Goal: Find specific page/section: Find specific page/section

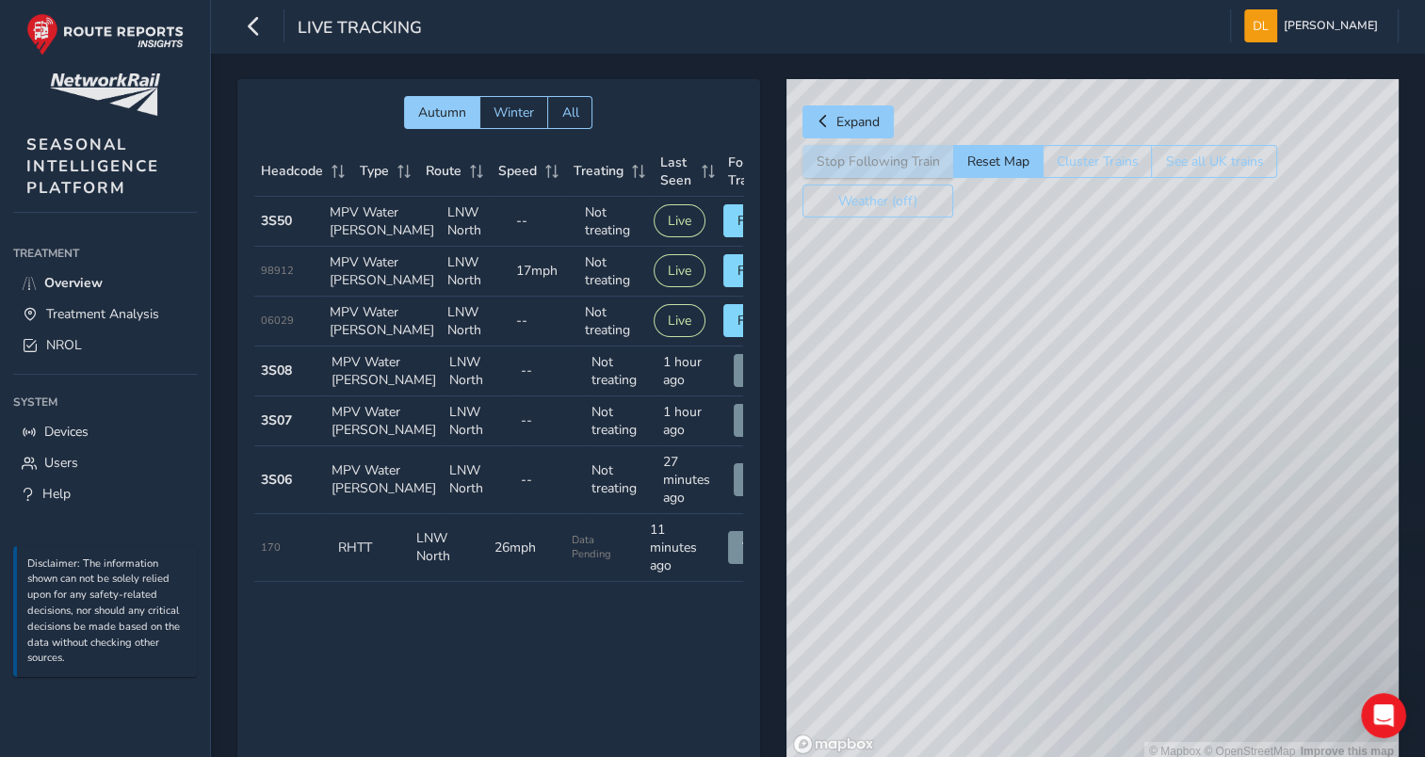
drag, startPoint x: 1123, startPoint y: 646, endPoint x: 1149, endPoint y: 648, distance: 26.4
click at [1149, 648] on div "© Mapbox © OpenStreetMap Improve this map" at bounding box center [1093, 420] width 612 height 682
drag, startPoint x: 1132, startPoint y: 613, endPoint x: 1127, endPoint y: 499, distance: 114.1
click at [1127, 502] on div "© Mapbox © OpenStreetMap Improve this map" at bounding box center [1093, 420] width 612 height 682
drag, startPoint x: 1319, startPoint y: 554, endPoint x: 1257, endPoint y: 560, distance: 62.4
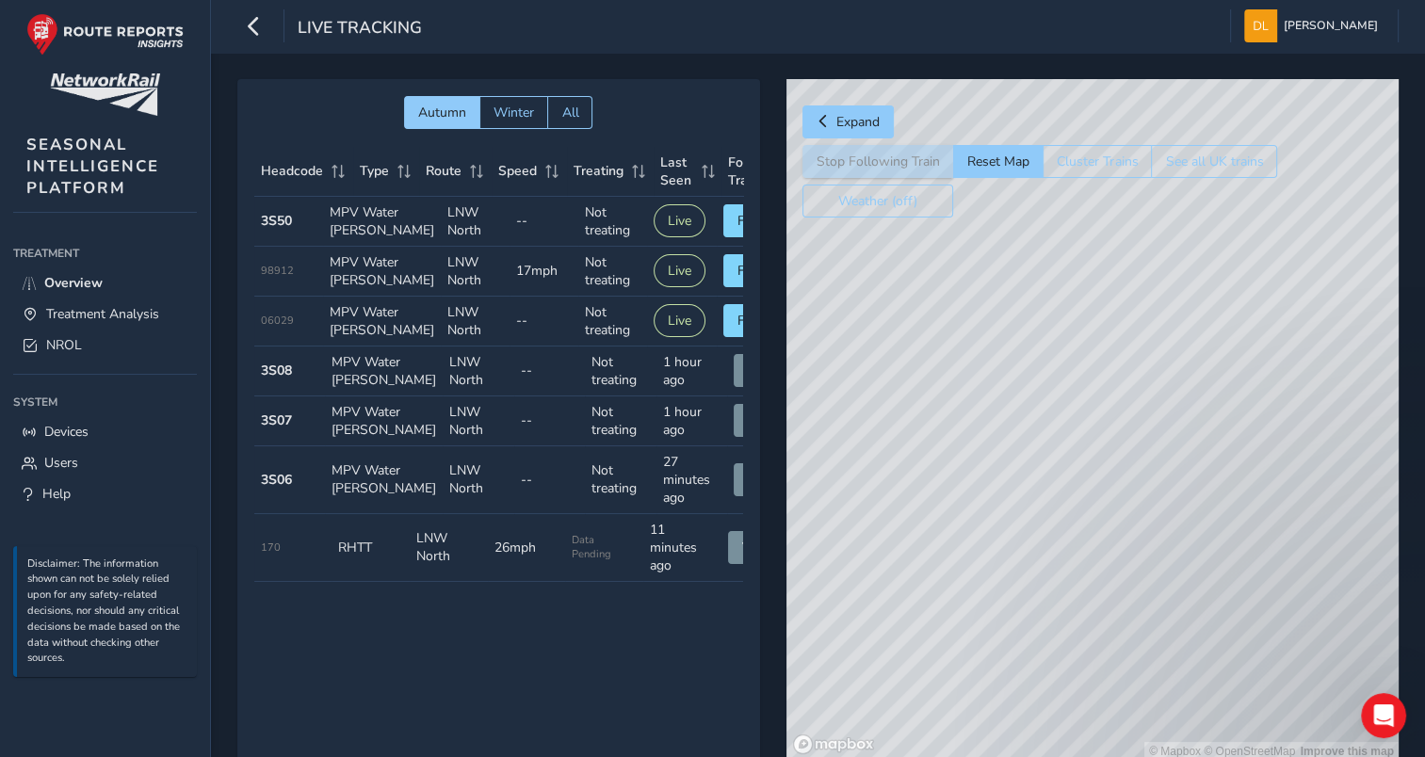
click at [1257, 560] on div "© Mapbox © OpenStreetMap Improve this map" at bounding box center [1093, 420] width 612 height 682
click at [1047, 545] on div "© Mapbox © OpenStreetMap Improve this map" at bounding box center [1093, 420] width 612 height 682
drag, startPoint x: 1030, startPoint y: 427, endPoint x: 1077, endPoint y: 533, distance: 116.4
click at [1070, 523] on div "© Mapbox © OpenStreetMap Improve this map" at bounding box center [1093, 420] width 612 height 682
click at [1025, 441] on div "© Mapbox © OpenStreetMap Improve this map" at bounding box center [1093, 420] width 612 height 682
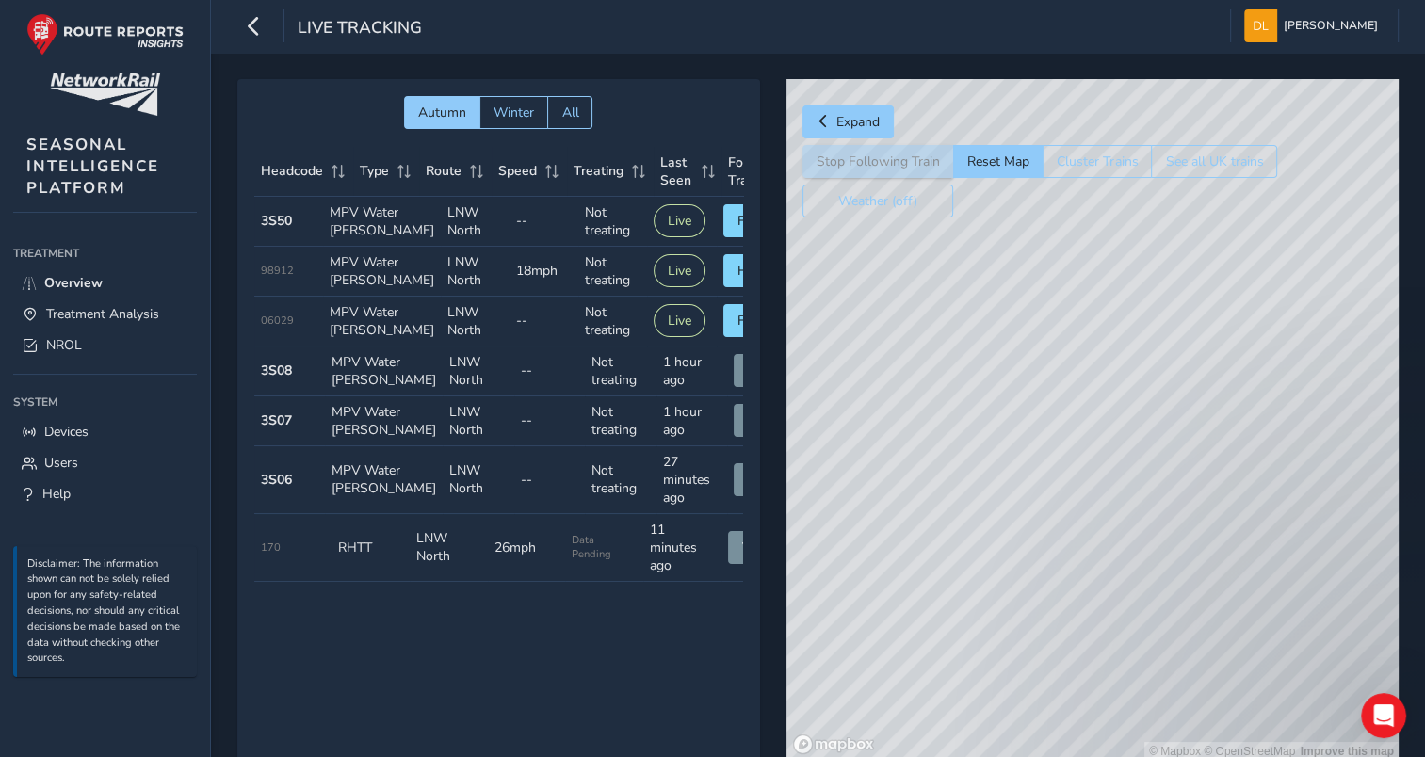
drag, startPoint x: 1022, startPoint y: 335, endPoint x: 1144, endPoint y: 501, distance: 205.6
click at [1144, 501] on div "© Mapbox © OpenStreetMap Improve this map" at bounding box center [1093, 420] width 612 height 682
click at [132, 313] on span "Treatment Analysis" at bounding box center [102, 314] width 113 height 18
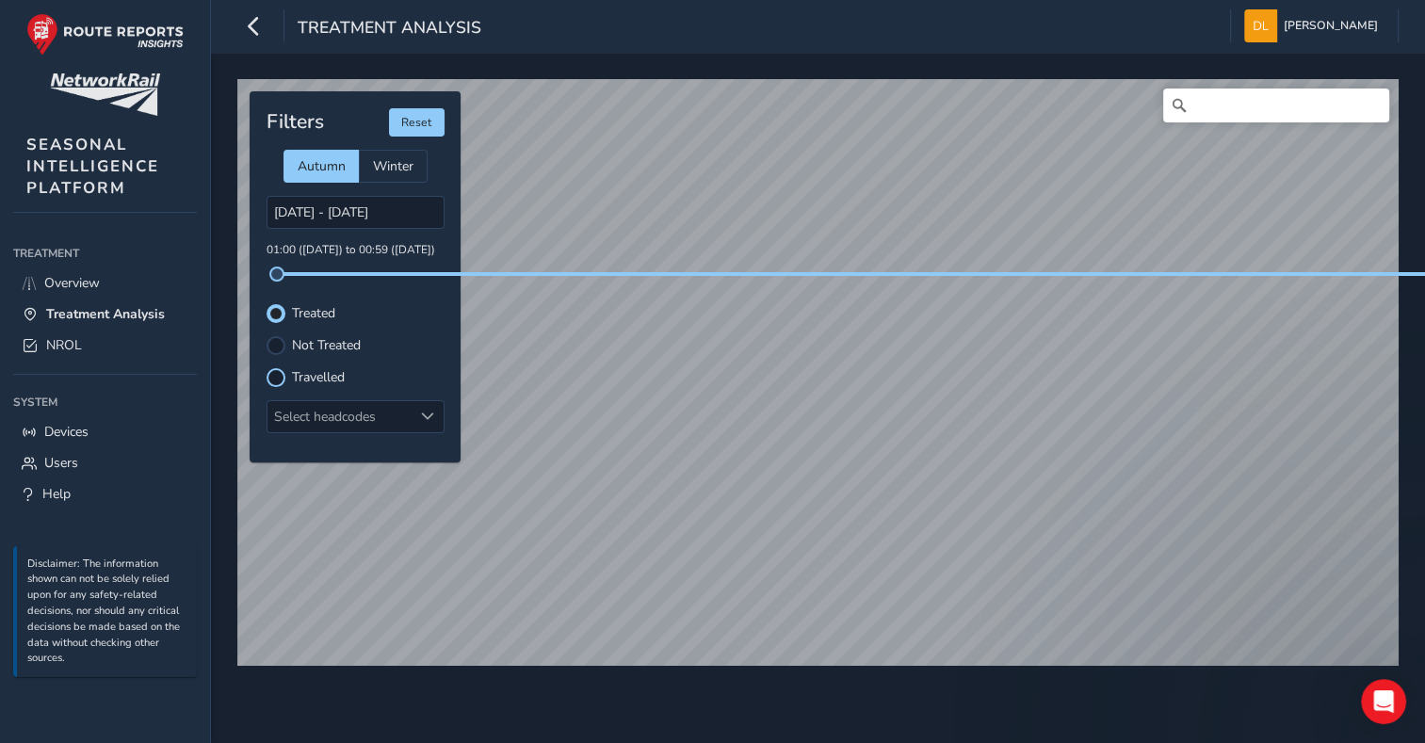
click at [282, 370] on div at bounding box center [276, 377] width 19 height 19
click at [85, 341] on link "NROL" at bounding box center [105, 345] width 184 height 31
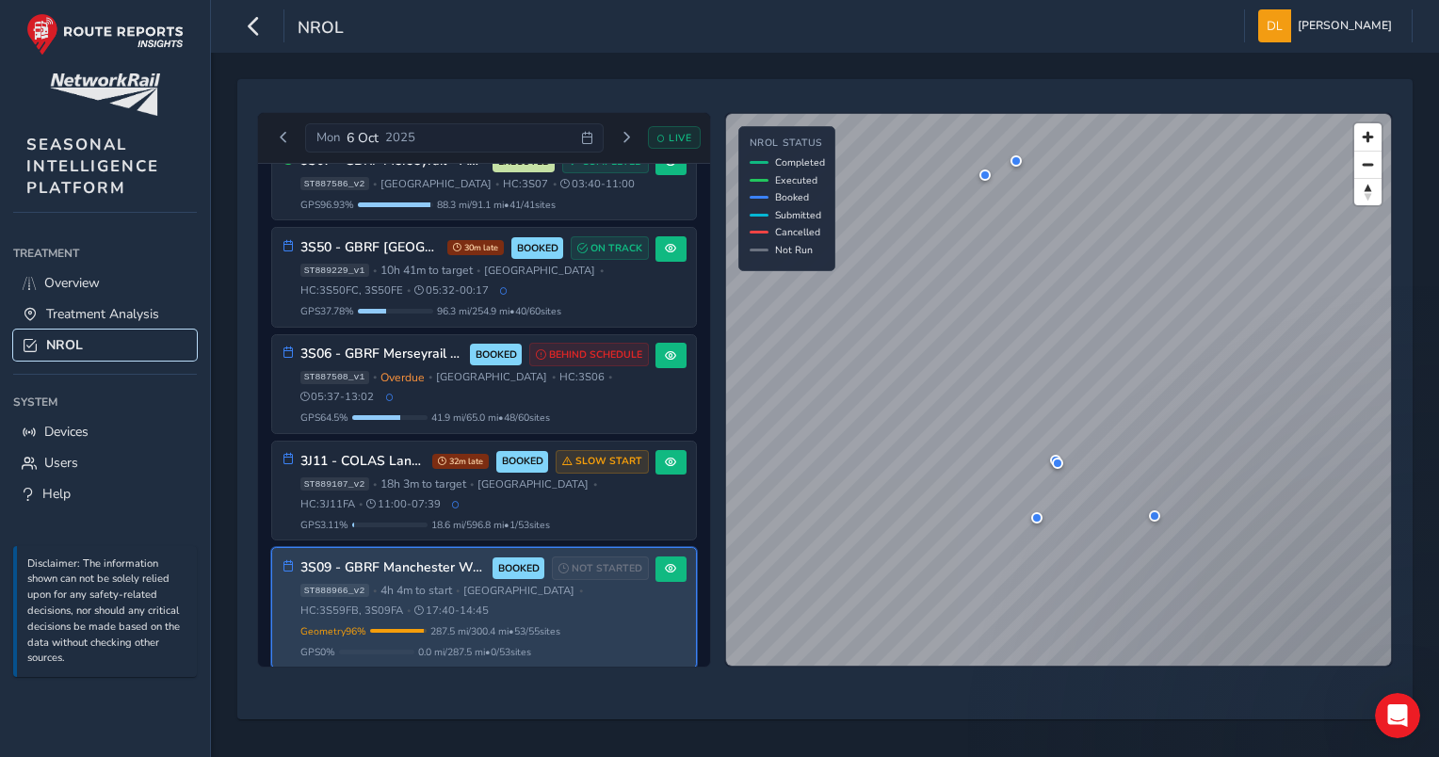
scroll to position [241, 0]
